Goal: Task Accomplishment & Management: Use online tool/utility

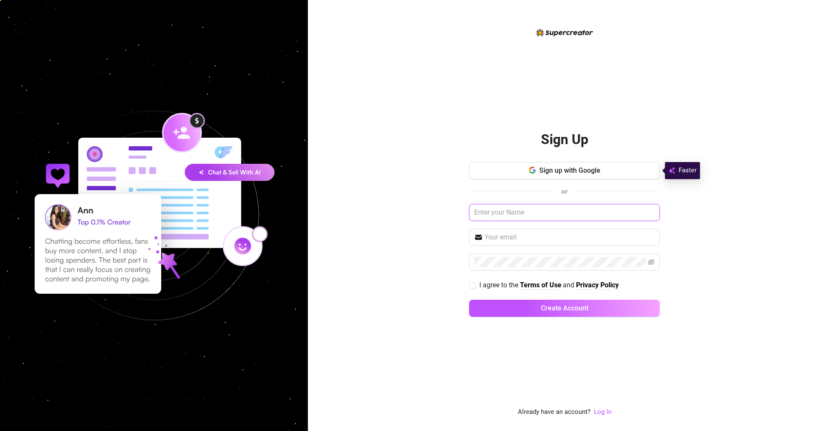
click at [533, 214] on input "text" at bounding box center [564, 212] width 191 height 17
click at [608, 413] on link "Log In" at bounding box center [603, 412] width 18 height 8
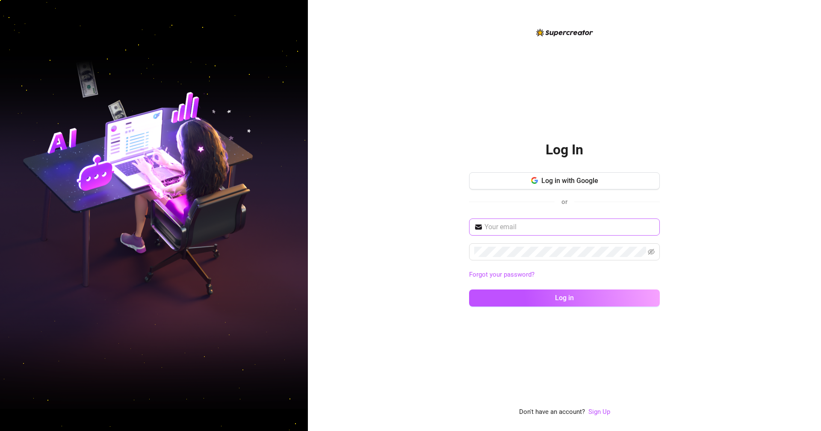
click at [548, 219] on span at bounding box center [564, 226] width 191 height 17
click at [506, 226] on input "text" at bounding box center [569, 227] width 170 height 10
type input "kateri.bia15@gmail.com"
click at [654, 253] on span at bounding box center [564, 251] width 191 height 17
click at [652, 253] on icon "eye-invisible" at bounding box center [651, 251] width 7 height 7
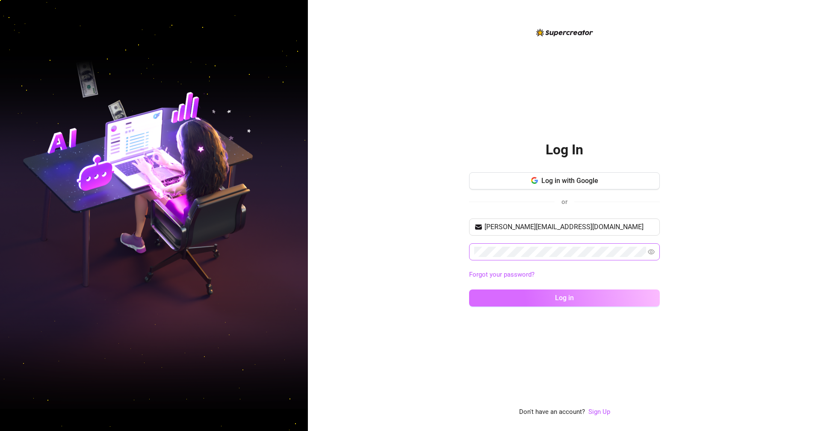
click at [616, 294] on button "Log in" at bounding box center [564, 297] width 191 height 17
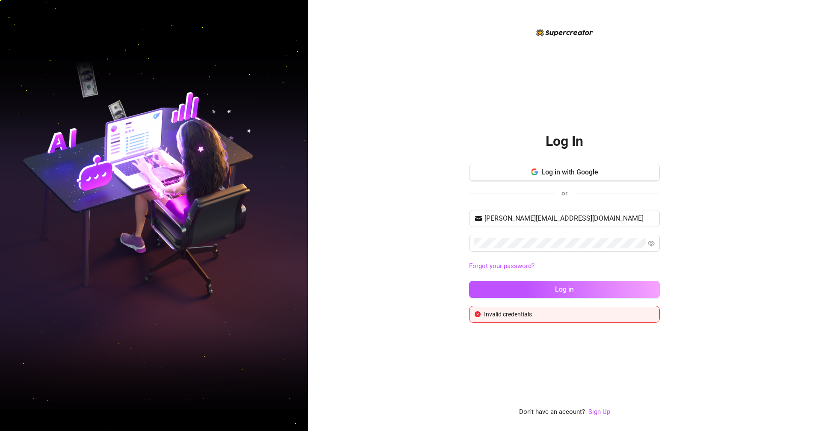
click at [682, 218] on div "Log In Log in with Google or kateri.bia15@gmail.com Forgot your password? Log i…" at bounding box center [564, 215] width 513 height 431
click at [642, 221] on input "kateri.bia15@gmail.com" at bounding box center [569, 218] width 170 height 10
drag, startPoint x: 605, startPoint y: 221, endPoint x: 478, endPoint y: 219, distance: 127.0
click at [478, 219] on span "kateri.bia15@gmail.com" at bounding box center [564, 218] width 191 height 17
click at [576, 285] on button "Log in" at bounding box center [564, 289] width 191 height 17
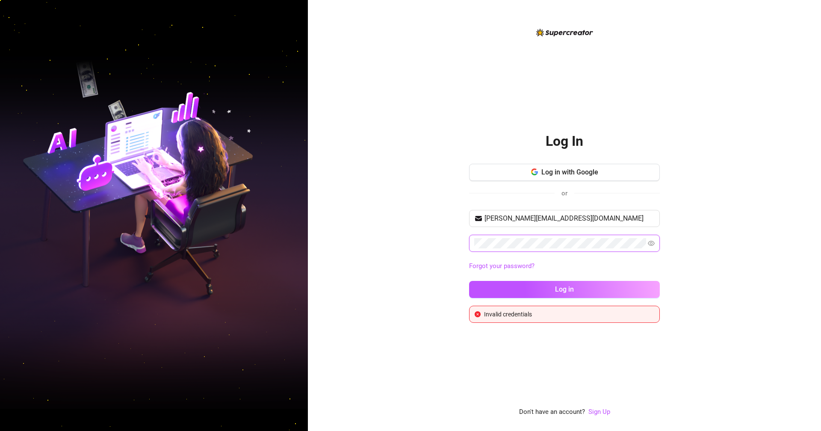
click at [472, 244] on span at bounding box center [564, 243] width 191 height 17
click at [528, 283] on button "Log in" at bounding box center [564, 289] width 191 height 17
click at [460, 242] on div "Log In Log in with Google or kateri.bia15@gmail.com Forgot your password? Log i…" at bounding box center [564, 215] width 513 height 431
click at [466, 244] on div "Log In Log in with Google or kateri.bia15@gmail.com Forgot your password? Log i…" at bounding box center [564, 215] width 513 height 431
click at [483, 219] on span "kateri.bia15@gmail.com" at bounding box center [564, 218] width 191 height 17
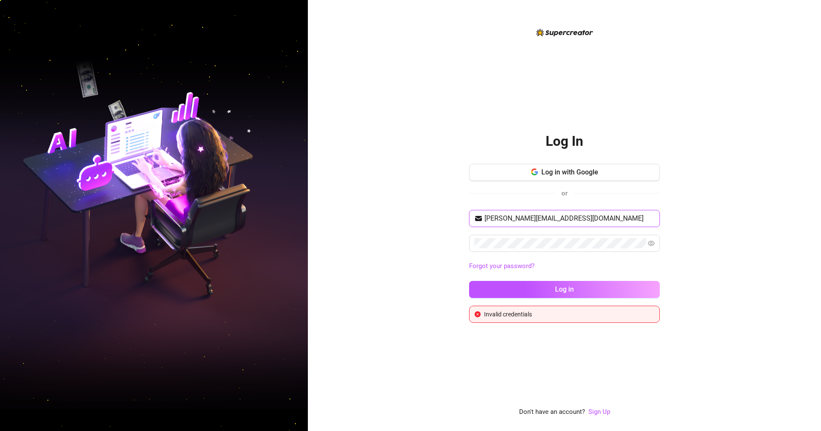
drag, startPoint x: 487, startPoint y: 218, endPoint x: 478, endPoint y: 219, distance: 9.1
click at [478, 219] on span "kateri.bia15@gmail.com" at bounding box center [564, 218] width 191 height 17
type input "Kateri.bia15@gmail.com"
click at [572, 292] on span "Log in" at bounding box center [564, 289] width 19 height 8
drag, startPoint x: 487, startPoint y: 218, endPoint x: 480, endPoint y: 219, distance: 7.0
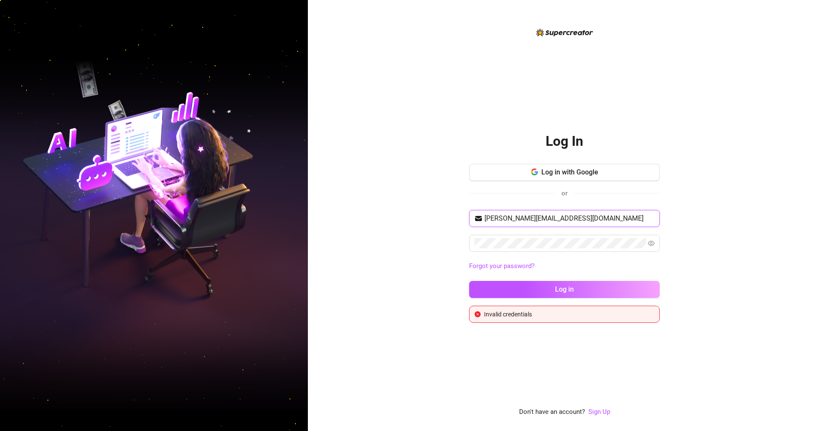
click at [480, 219] on span "Kateri.bia15@gmail.com" at bounding box center [564, 218] width 191 height 17
type input "kateri.bia15@gmail.com"
click at [519, 283] on button "Log in" at bounding box center [564, 289] width 191 height 17
click at [548, 279] on div "kateri.bia15@gmail.com Forgot your password? Log in" at bounding box center [564, 258] width 191 height 96
click at [550, 284] on button "Log in" at bounding box center [564, 289] width 191 height 17
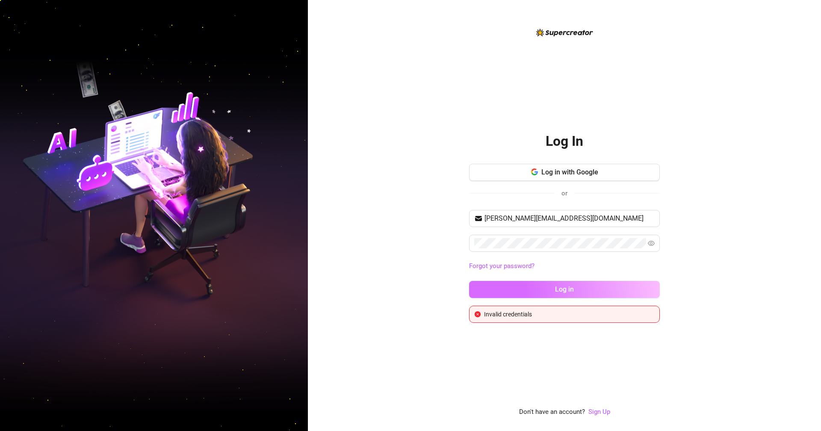
click at [555, 288] on span "Log in" at bounding box center [564, 289] width 19 height 8
click at [569, 218] on input "kateri.bia15@gmail.com" at bounding box center [569, 218] width 170 height 10
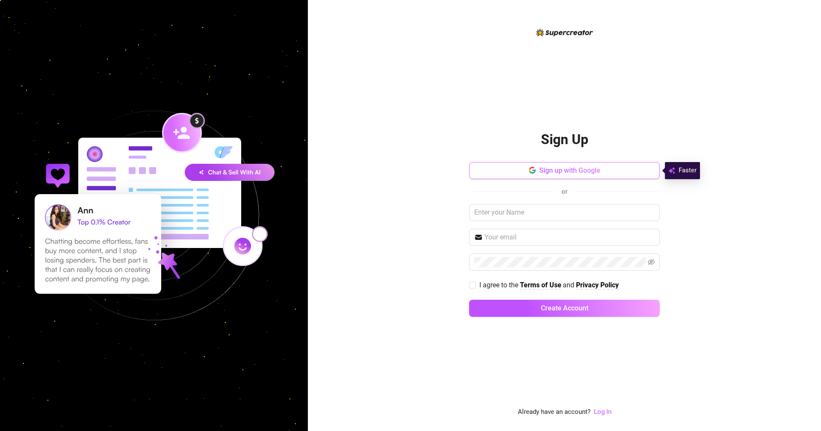
click at [531, 172] on icon "button" at bounding box center [532, 170] width 7 height 7
click at [601, 411] on link "Log In" at bounding box center [603, 412] width 18 height 8
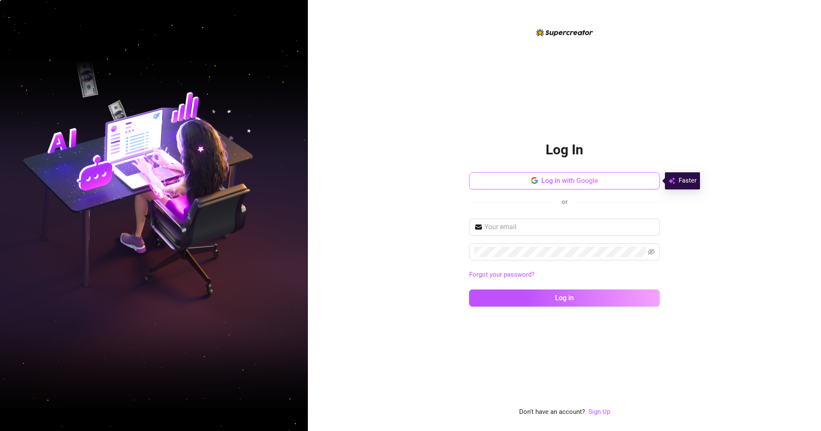
click at [566, 187] on button "Log in with Google" at bounding box center [564, 180] width 191 height 17
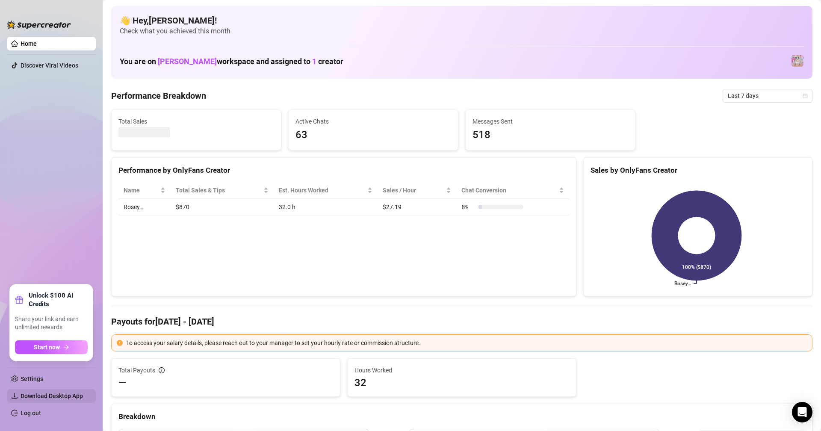
click at [69, 398] on span "Download Desktop App" at bounding box center [52, 395] width 62 height 7
